Goal: Task Accomplishment & Management: Manage account settings

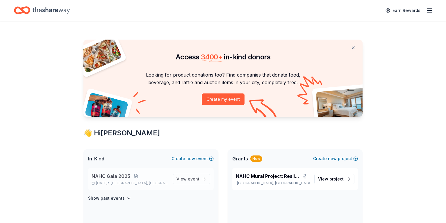
click at [149, 174] on p "NAHC Gala 2025" at bounding box center [130, 175] width 76 height 7
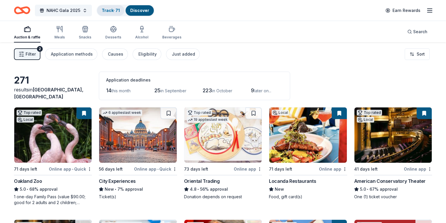
click at [116, 11] on link "Track · 71" at bounding box center [111, 10] width 18 height 5
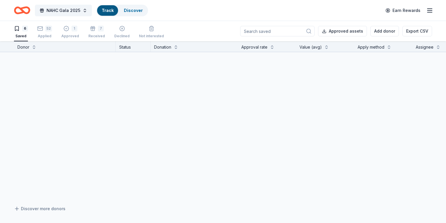
scroll to position [0, 0]
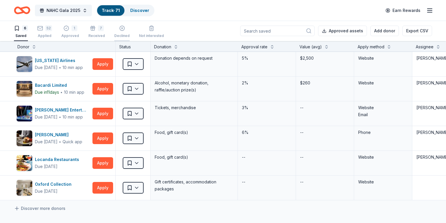
click at [126, 37] on div "Declined" at bounding box center [121, 35] width 15 height 5
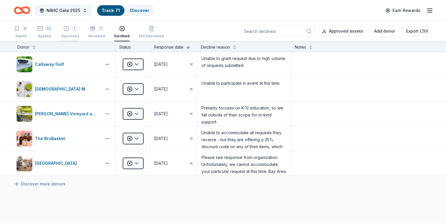
click at [79, 37] on div "Approved" at bounding box center [70, 36] width 18 height 5
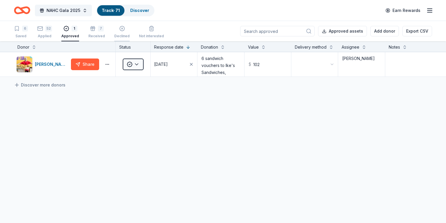
click at [130, 37] on div "Declined" at bounding box center [121, 36] width 15 height 5
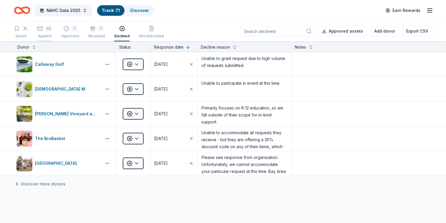
click at [52, 34] on div "Applied" at bounding box center [44, 36] width 15 height 5
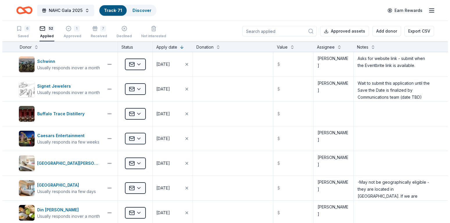
scroll to position [1016, 0]
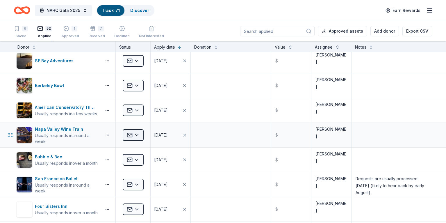
click at [142, 134] on html "NAHC Gala 2025 Track · 71 Discover Earn Rewards 6 Saved 52 Applied 1 Approved 7…" at bounding box center [223, 111] width 446 height 223
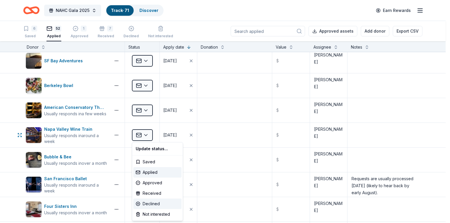
click at [152, 201] on div "Declined" at bounding box center [157, 203] width 48 height 10
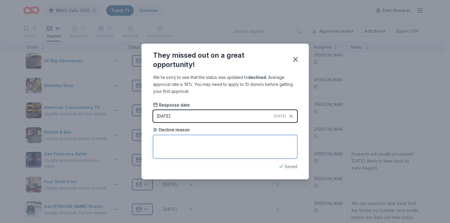
click at [210, 136] on textarea at bounding box center [225, 146] width 144 height 23
click at [187, 146] on textarea at bounding box center [225, 146] width 144 height 23
paste textarea "The Napa Valley Wine Train Team appreciates the opportunity to consider your re…"
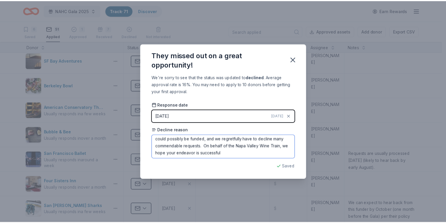
scroll to position [59, 0]
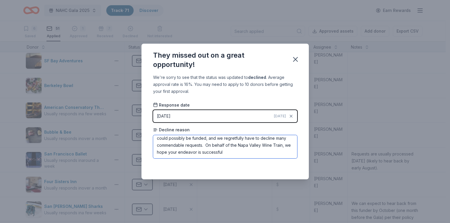
click at [272, 150] on textarea "Response is listed below: The Napa Valley Wine Train Team appreciates the oppor…" at bounding box center [225, 146] width 144 height 23
click at [265, 145] on textarea "Response is listed below: The Napa Valley Wine Train Team appreciates the oppor…" at bounding box center [225, 146] width 144 height 23
type textarea "Response is listed below: The Napa Valley Wine Train Team appreciates the oppor…"
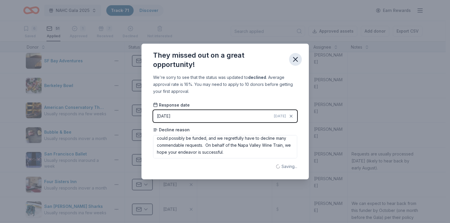
click at [295, 59] on icon "button" at bounding box center [295, 59] width 4 height 4
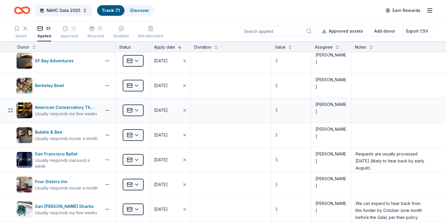
click at [12, 102] on div "American Conservatory Theater Usually responds in a few weeks Applied [DATE] $ …" at bounding box center [223, 110] width 446 height 24
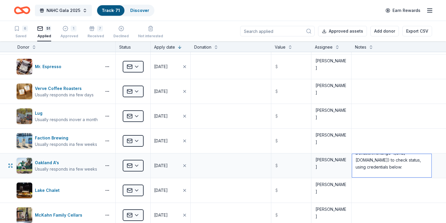
scroll to position [24, 0]
drag, startPoint x: 361, startPoint y: 171, endPoint x: 350, endPoint y: 164, distance: 12.6
click at [352, 164] on textarea "Donation requests will be processed [DATE] of receipt. Log on to DonationXChang…" at bounding box center [391, 165] width 79 height 23
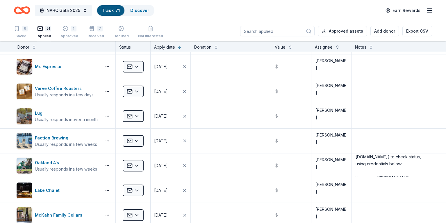
click at [20, 31] on icon "button" at bounding box center [17, 29] width 6 height 6
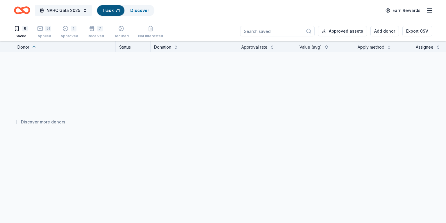
scroll to position [91, 0]
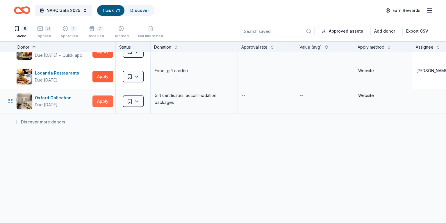
click at [112, 95] on button "Apply" at bounding box center [102, 101] width 21 height 12
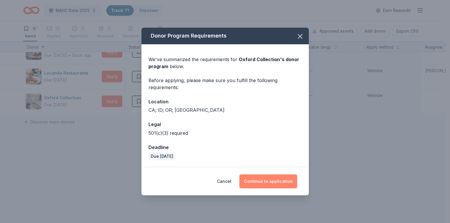
click at [266, 179] on button "Continue to application" at bounding box center [268, 181] width 58 height 14
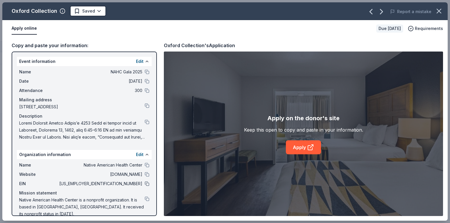
click at [145, 183] on button at bounding box center [147, 183] width 5 height 5
click at [145, 182] on button at bounding box center [147, 183] width 5 height 5
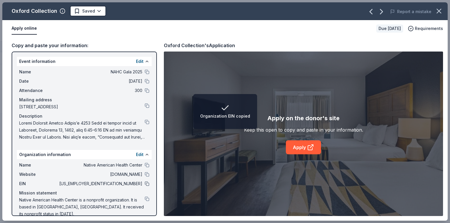
click at [145, 182] on button at bounding box center [147, 183] width 5 height 5
click at [1, 13] on div "Oxford Collection Saved Report a mistake Apply online Due [DATE] Requirements C…" at bounding box center [225, 111] width 450 height 223
